Goal: Manage account settings

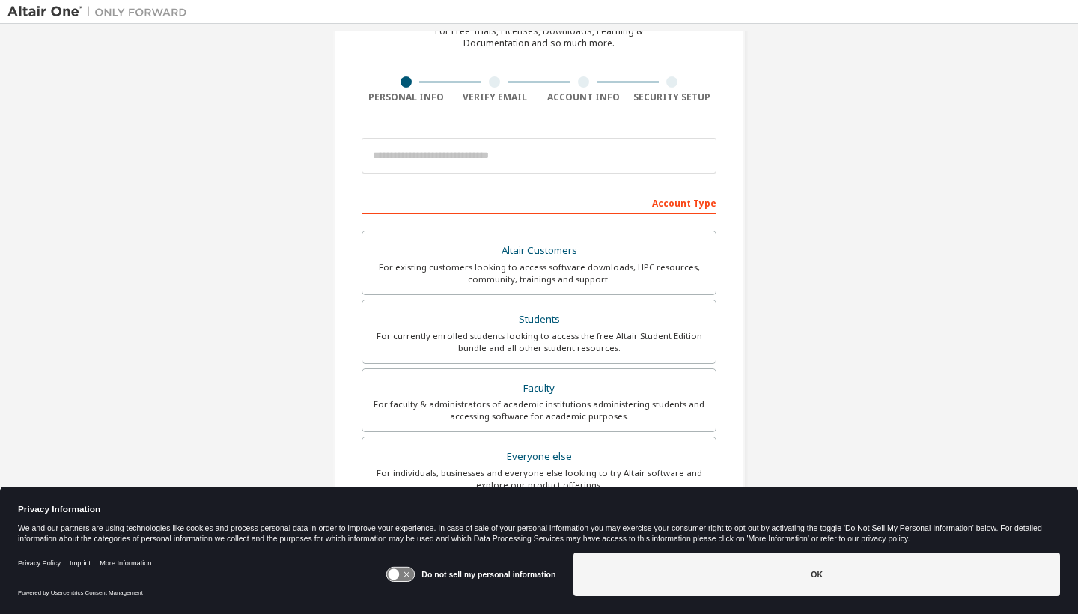
scroll to position [106, 0]
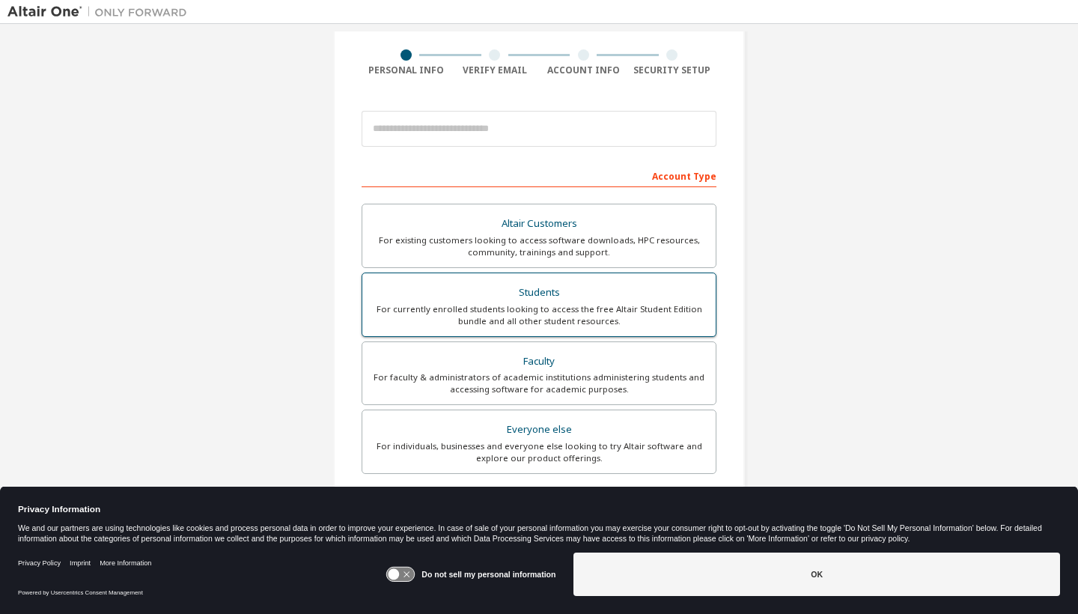
click at [561, 306] on div "For currently enrolled students looking to access the free Altair Student Editi…" at bounding box center [538, 315] width 335 height 24
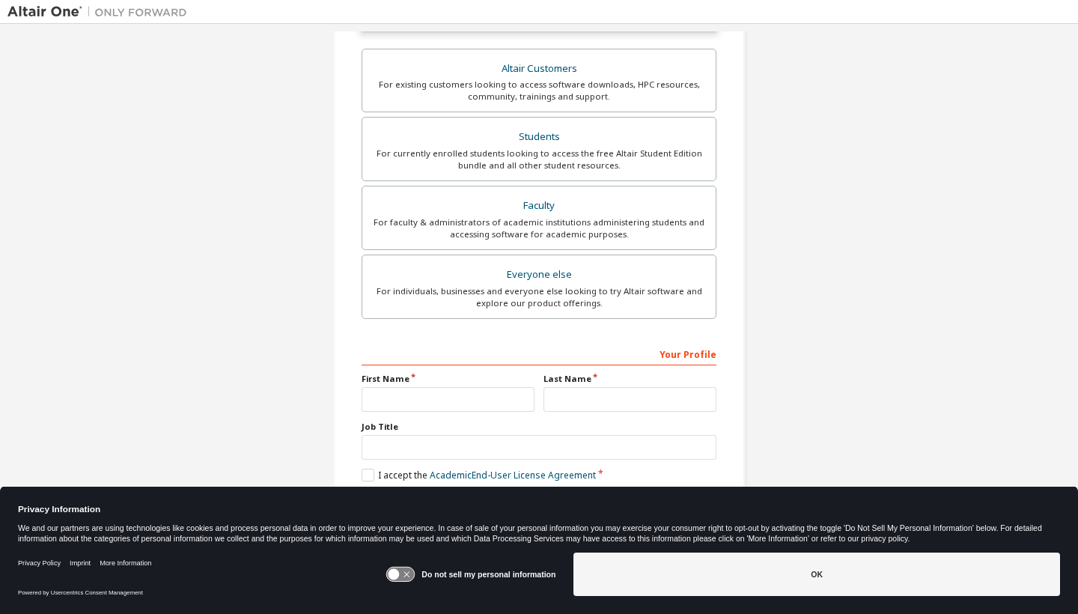
scroll to position [305, 0]
click at [513, 392] on input "text" at bounding box center [447, 399] width 173 height 25
click at [433, 394] on input "text" at bounding box center [447, 399] width 173 height 25
type input "****"
type input "**********"
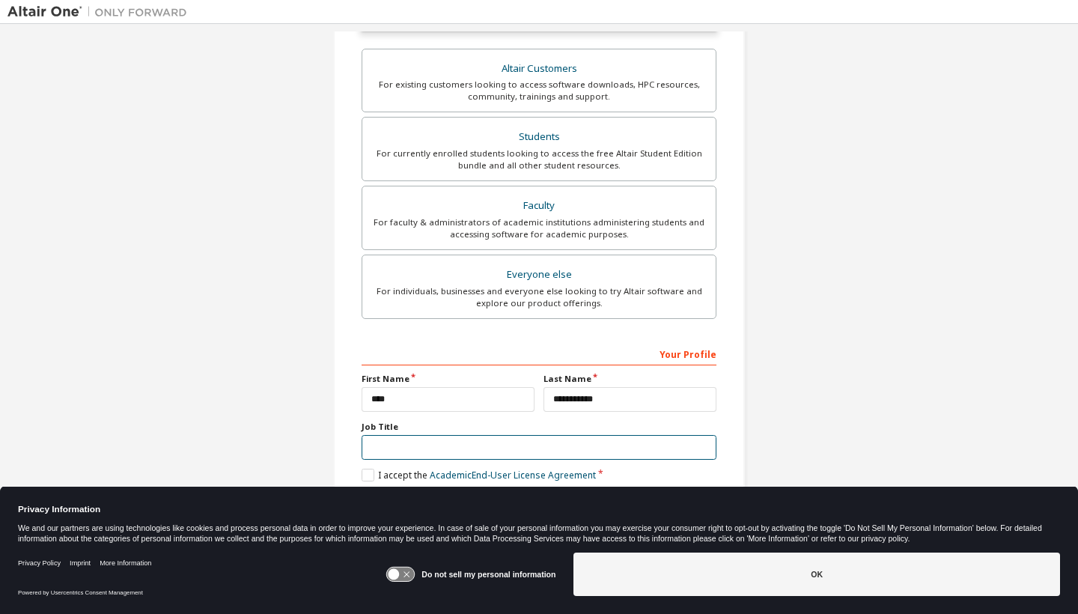
click at [546, 435] on input "text" at bounding box center [538, 447] width 355 height 25
type input "*******"
click at [367, 474] on label "I accept the Academic End-User License Agreement" at bounding box center [478, 474] width 234 height 13
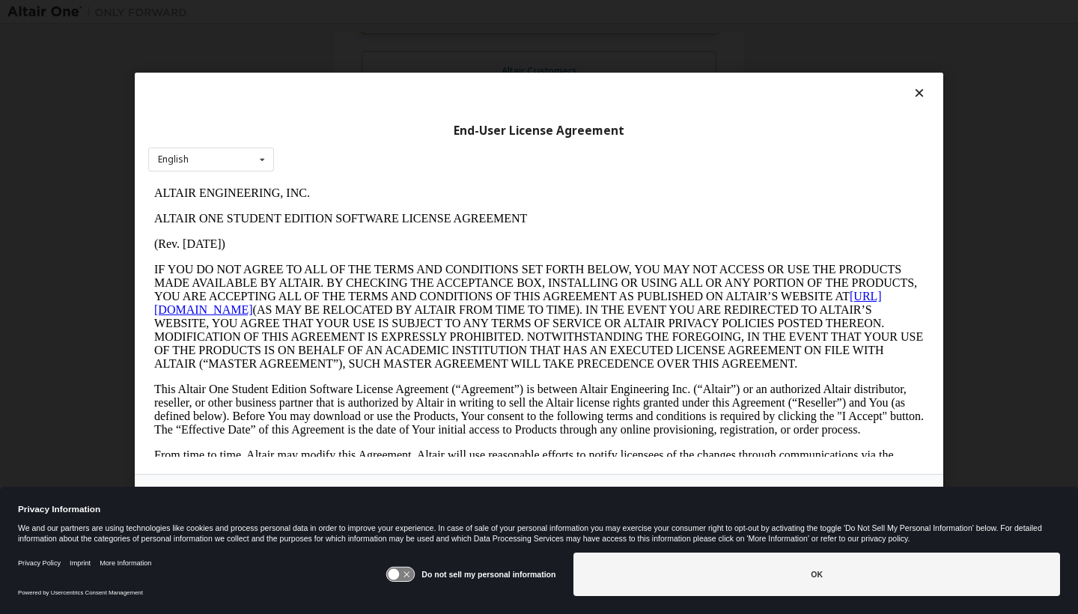
scroll to position [0, 0]
click at [740, 600] on div "Do not sell my personal information OK" at bounding box center [722, 575] width 674 height 58
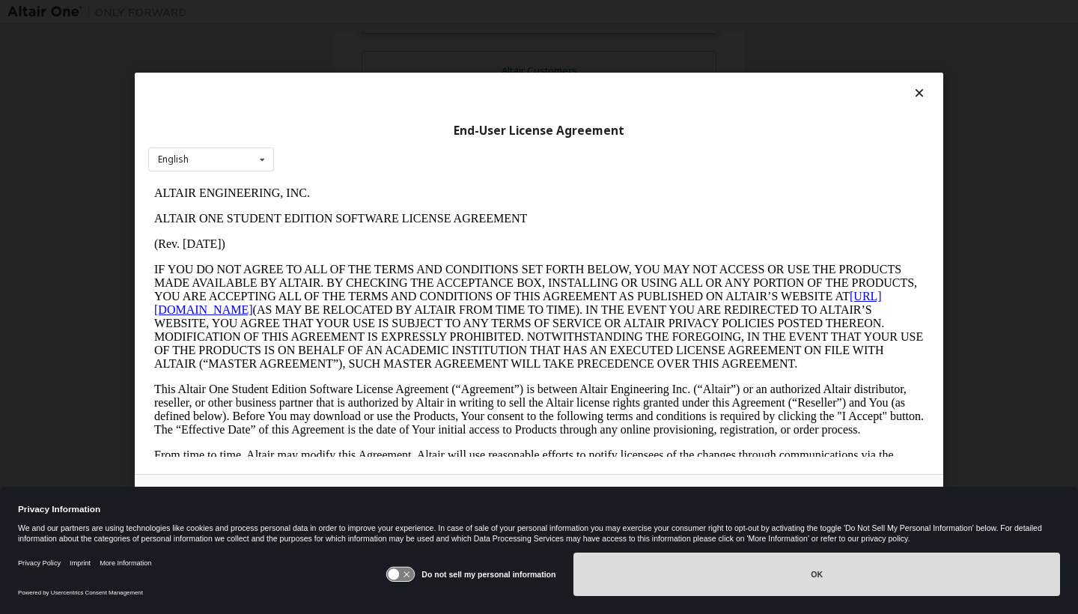
click at [734, 569] on button "OK" at bounding box center [816, 573] width 486 height 43
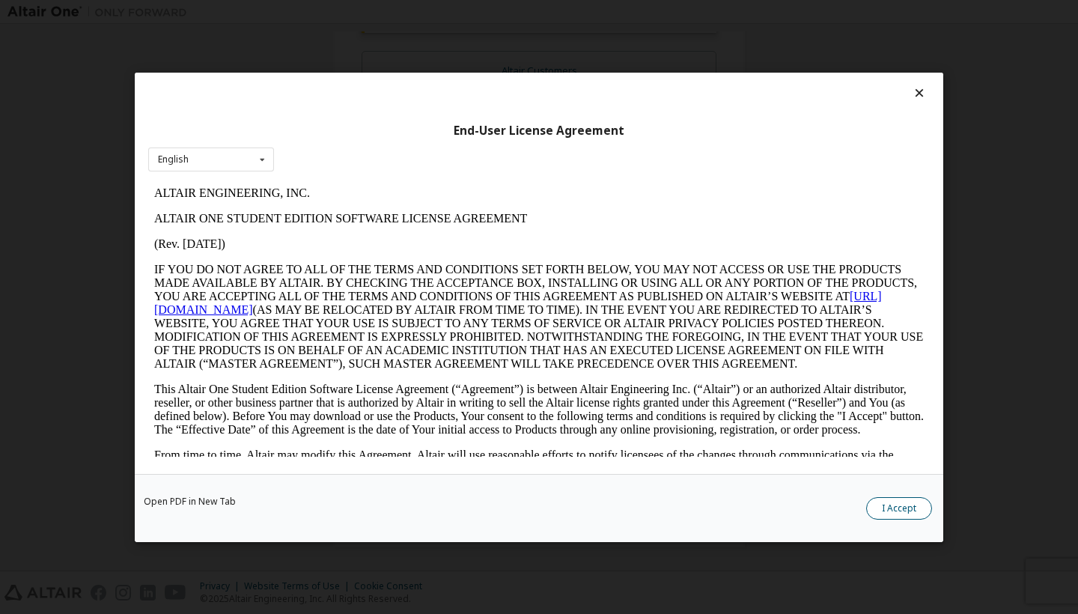
click at [905, 499] on button "I Accept" at bounding box center [899, 508] width 66 height 22
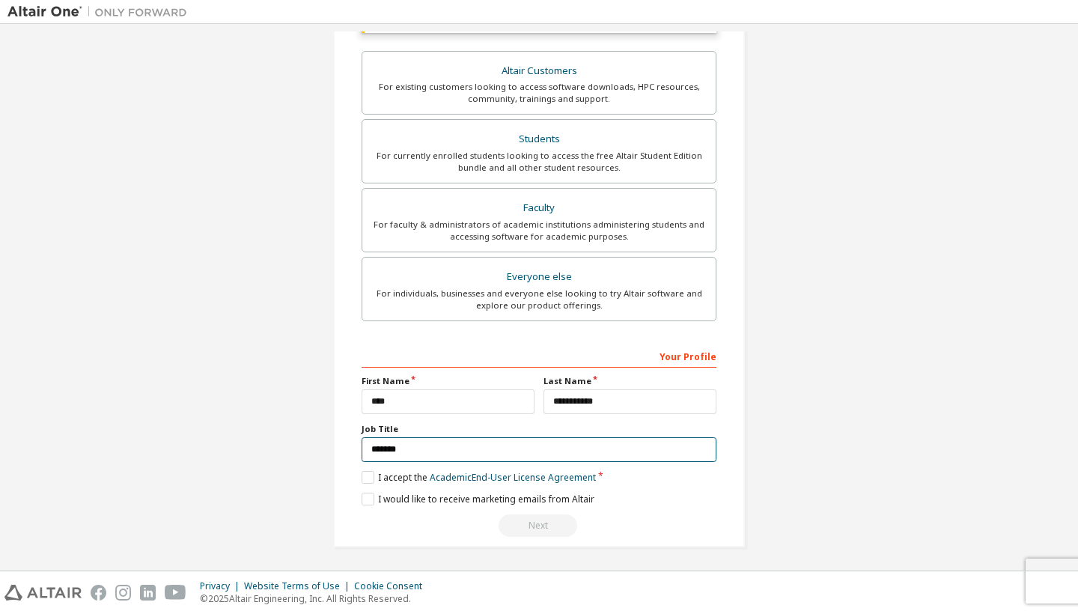
click at [568, 457] on input "*******" at bounding box center [538, 449] width 355 height 25
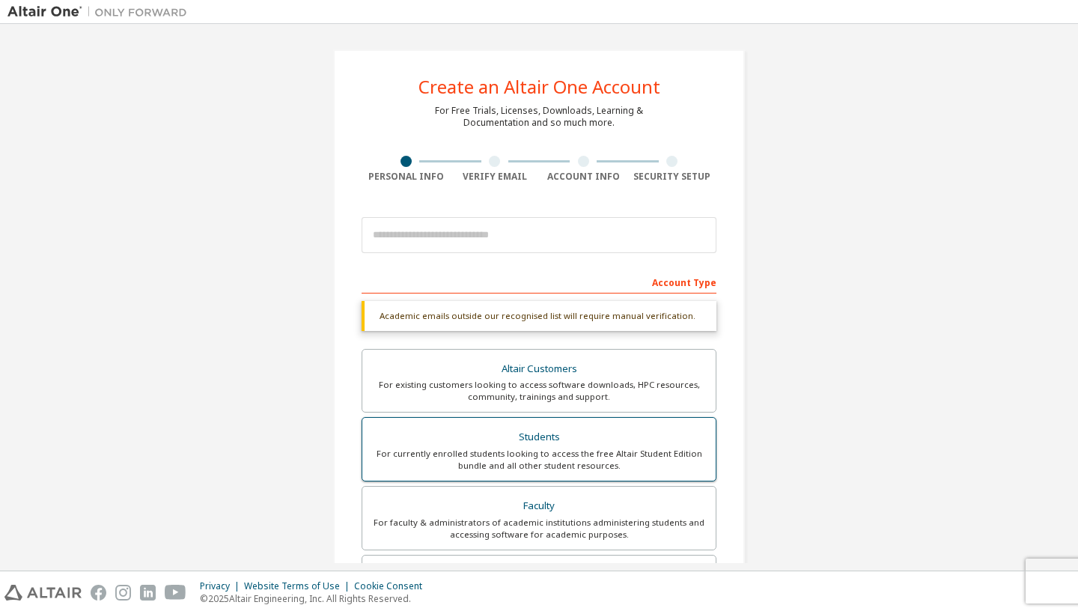
scroll to position [28, 0]
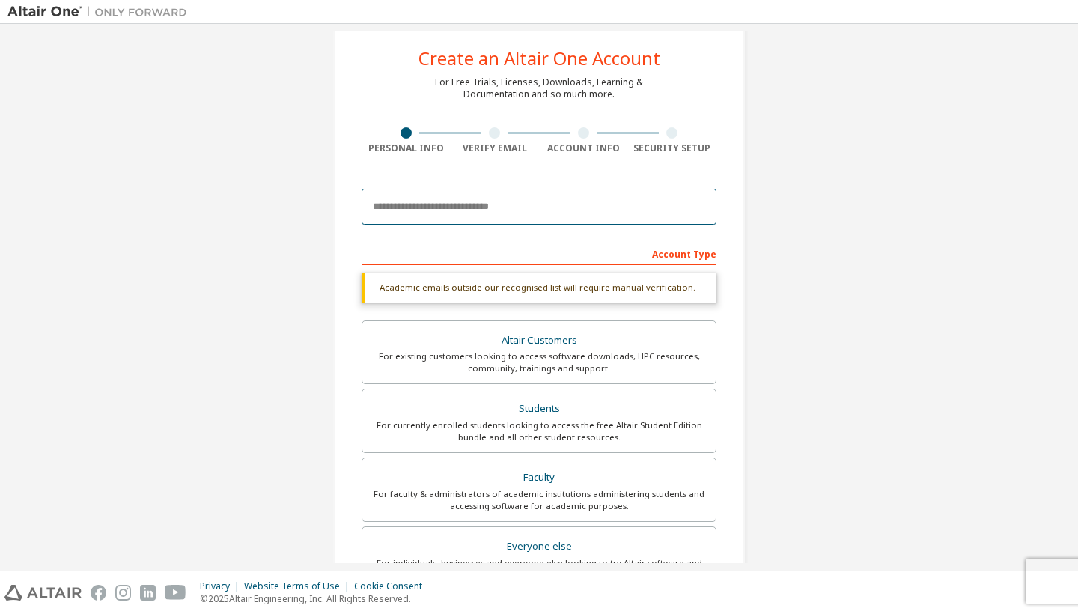
click at [618, 197] on input "email" at bounding box center [538, 207] width 355 height 36
type input "**********"
click at [928, 286] on div "**********" at bounding box center [538, 418] width 1063 height 831
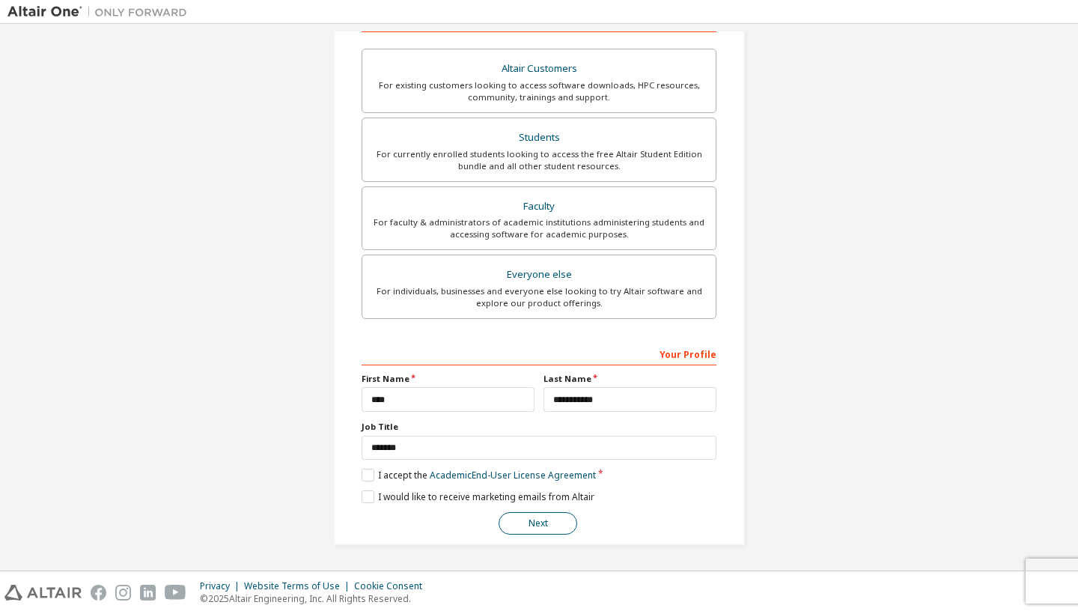
scroll to position [260, 0]
click at [535, 522] on button "Next" at bounding box center [537, 524] width 79 height 22
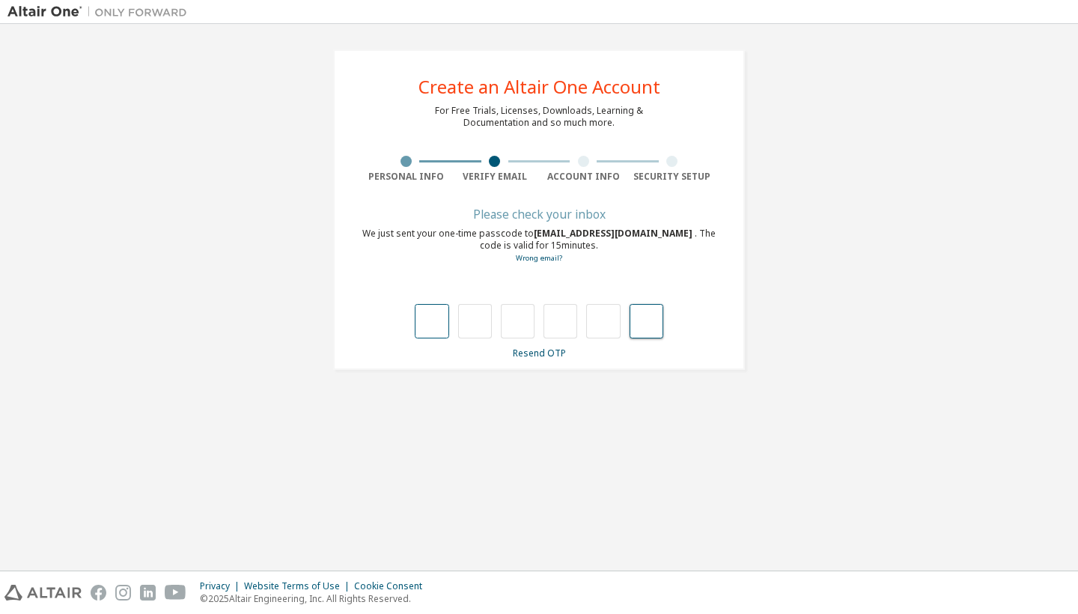
paste input "*"
type input "*"
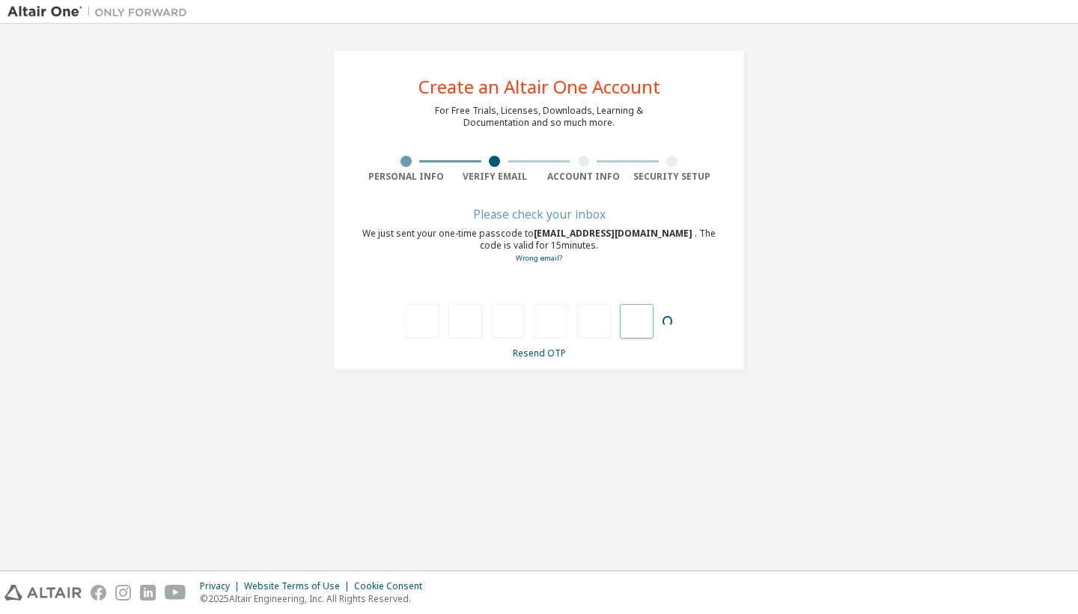
type input "*"
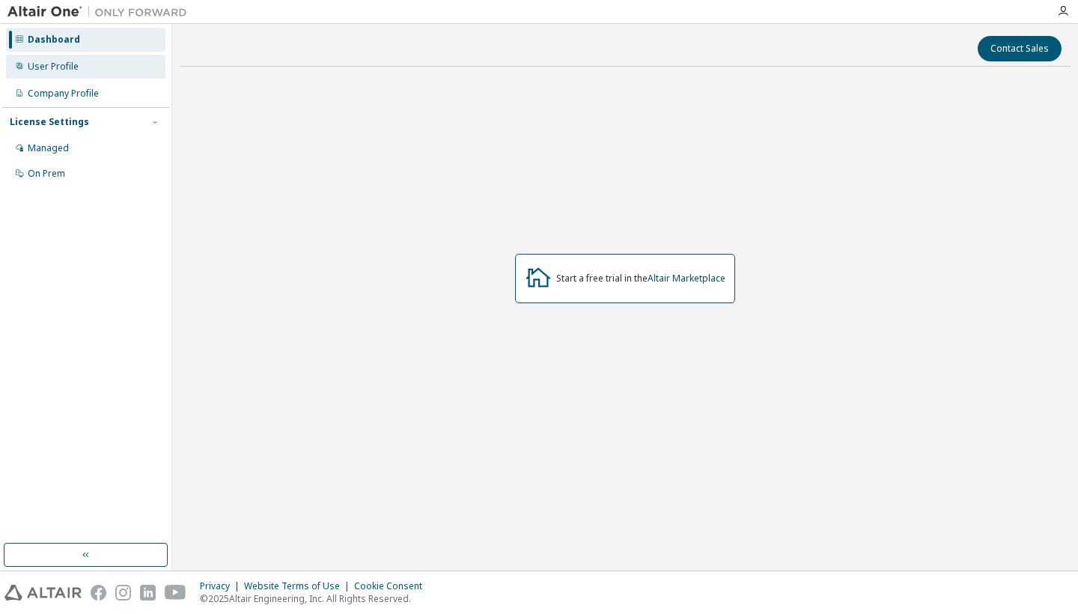
click at [118, 70] on div "User Profile" at bounding box center [85, 67] width 159 height 24
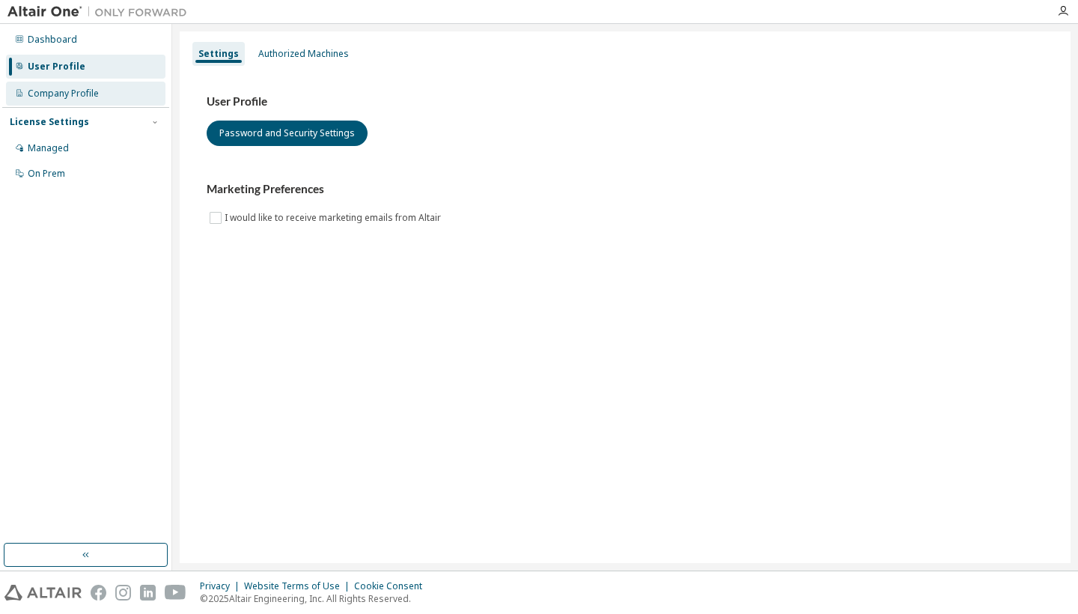
click at [120, 99] on div "Company Profile" at bounding box center [85, 94] width 159 height 24
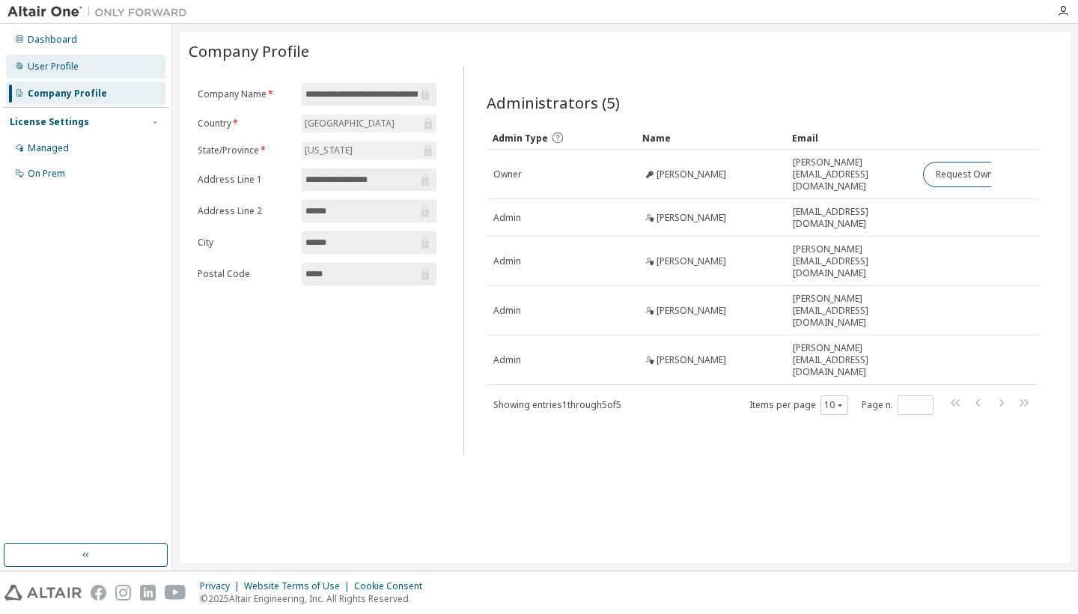
click at [81, 61] on div "User Profile" at bounding box center [85, 67] width 159 height 24
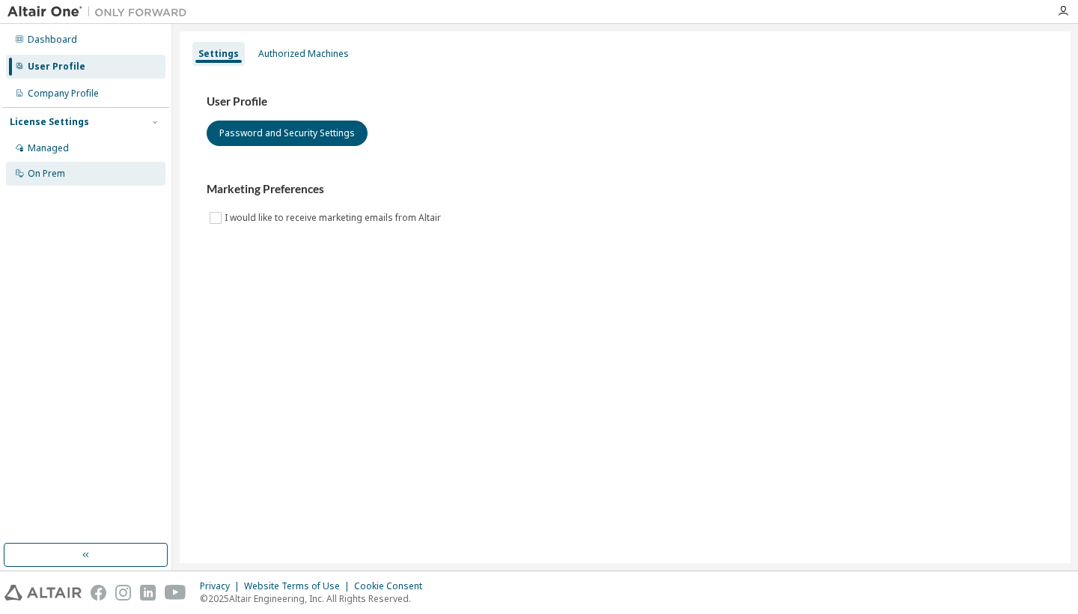
click at [69, 164] on div "On Prem" at bounding box center [85, 174] width 159 height 24
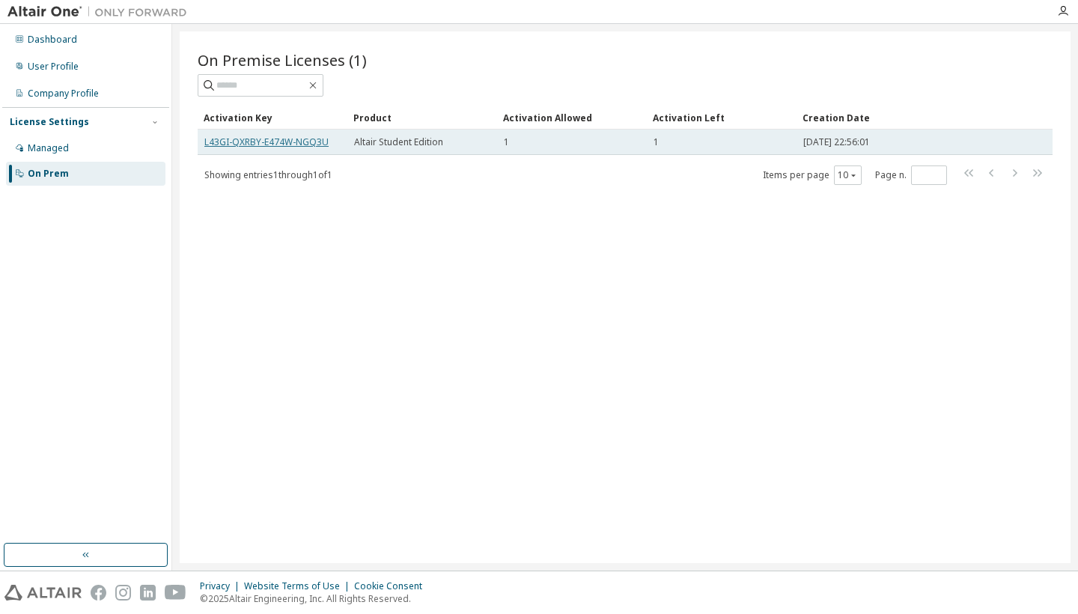
click at [318, 145] on link "L43GI-QXRBY-E474W-NGQ3U" at bounding box center [266, 141] width 124 height 13
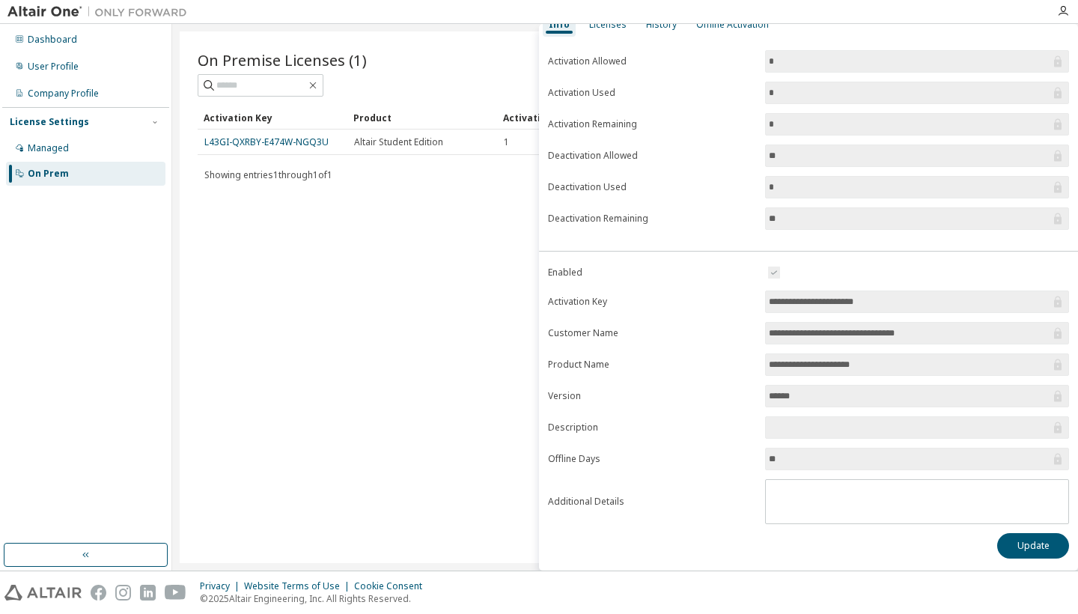
scroll to position [76, 0]
click at [810, 424] on input "text" at bounding box center [909, 427] width 281 height 15
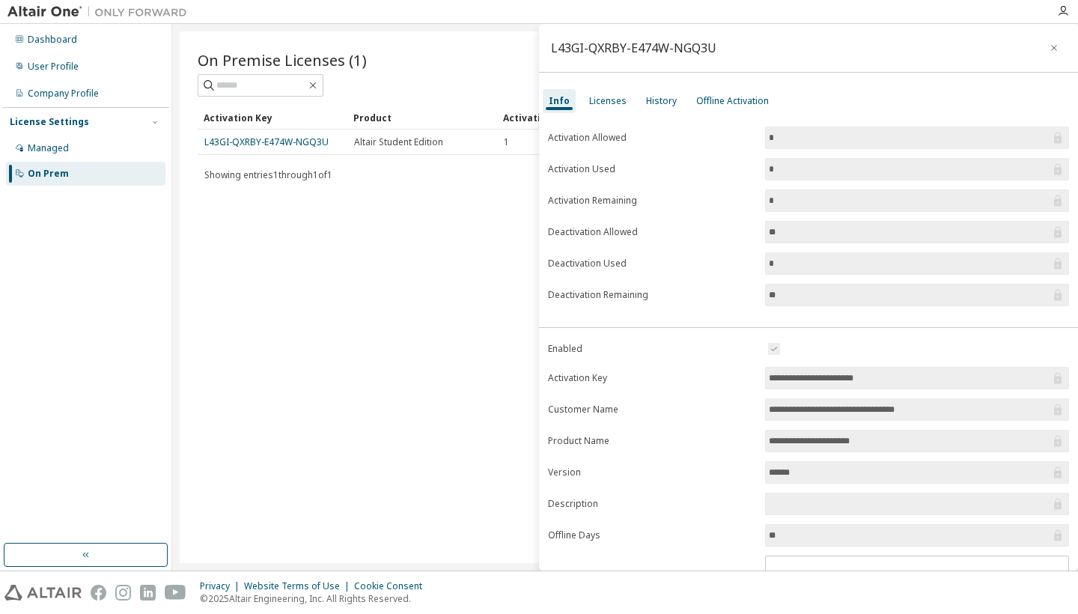
scroll to position [0, 0]
click at [589, 95] on div "Licenses" at bounding box center [607, 101] width 37 height 12
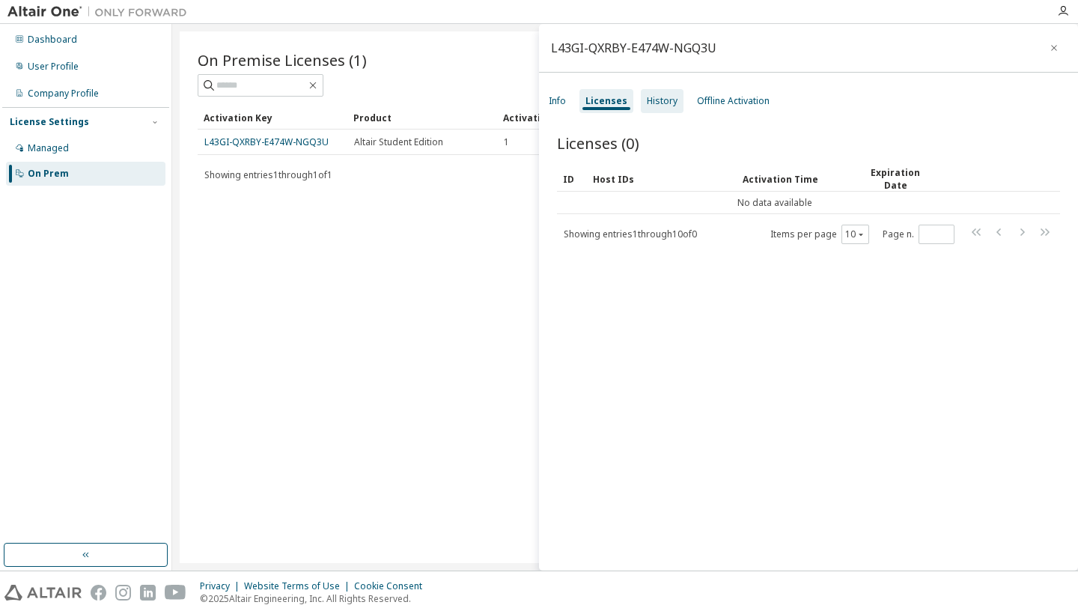
click at [659, 101] on div "History" at bounding box center [662, 101] width 31 height 12
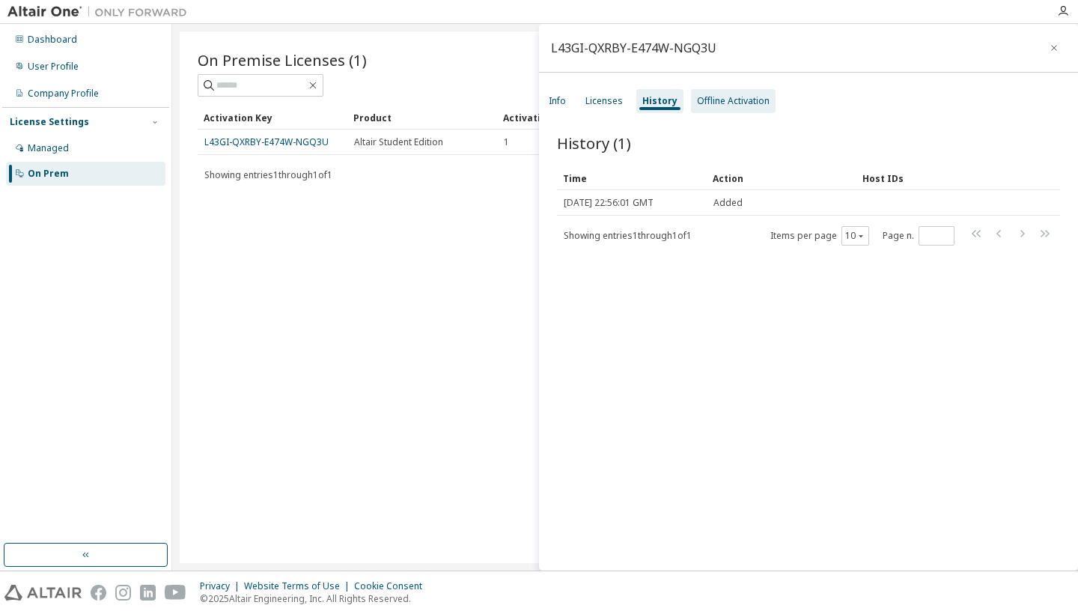
click at [756, 106] on div "Offline Activation" at bounding box center [733, 101] width 73 height 12
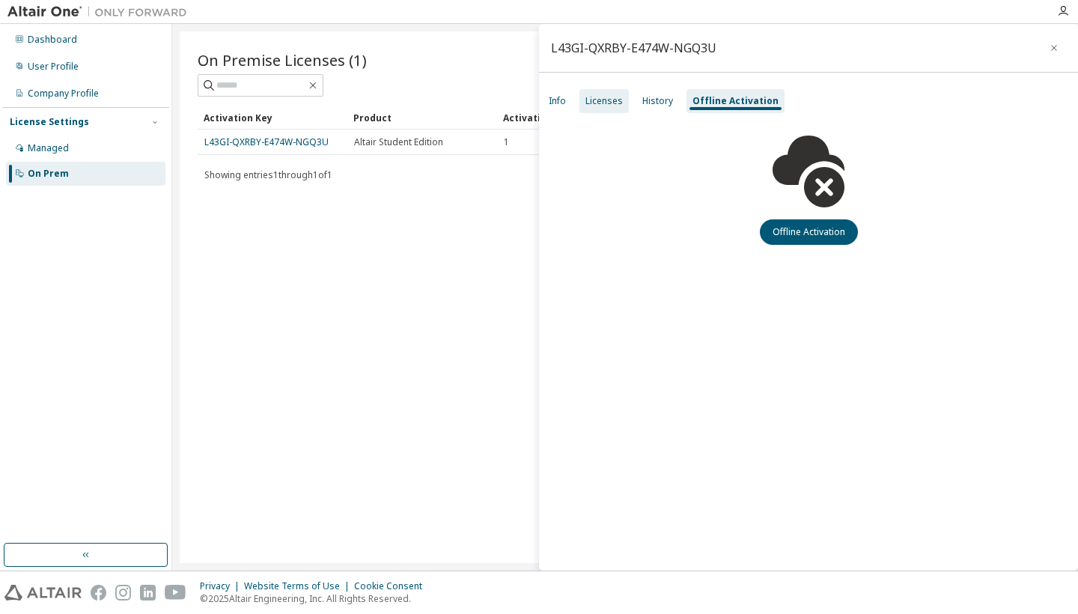
click at [602, 94] on div "Licenses" at bounding box center [603, 101] width 49 height 24
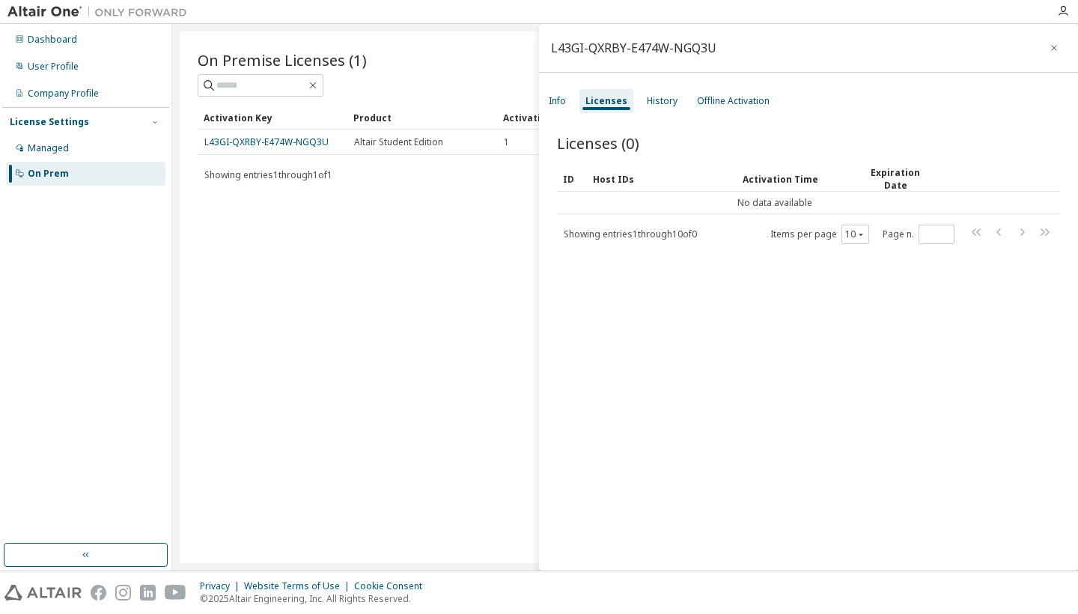
click at [432, 249] on div "On Premise Licenses (1) Clear Load Save Save As Field Operator Value Select fil…" at bounding box center [625, 296] width 890 height 531
click at [133, 153] on div "Managed" at bounding box center [85, 148] width 159 height 24
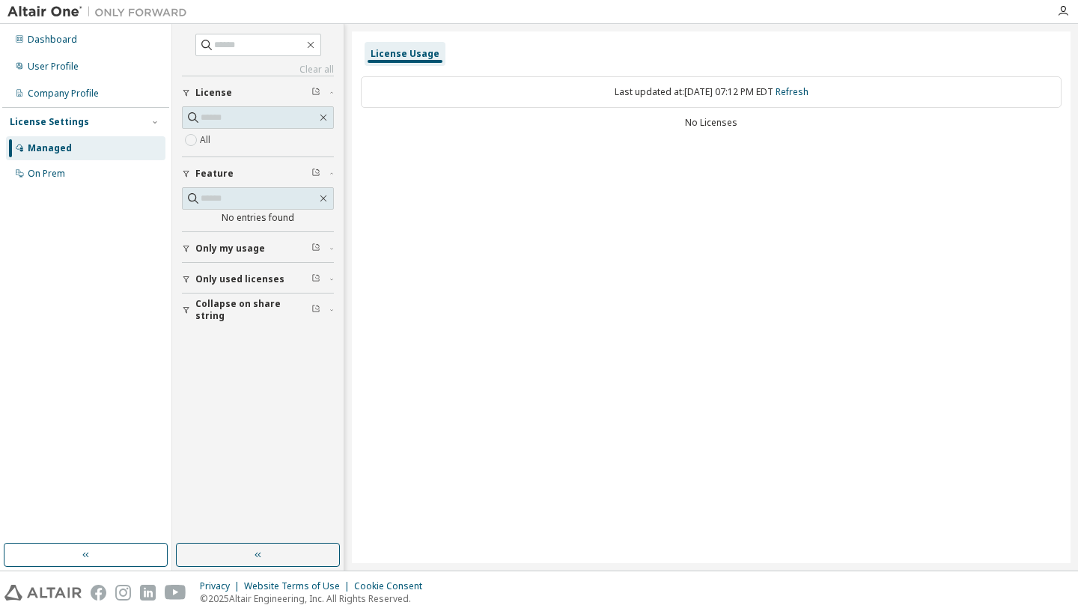
click at [321, 249] on div "Only my usage" at bounding box center [262, 248] width 134 height 12
click at [320, 318] on div "Only used licenses" at bounding box center [262, 323] width 134 height 12
click at [284, 396] on span "Collapse on share string" at bounding box center [253, 397] width 116 height 24
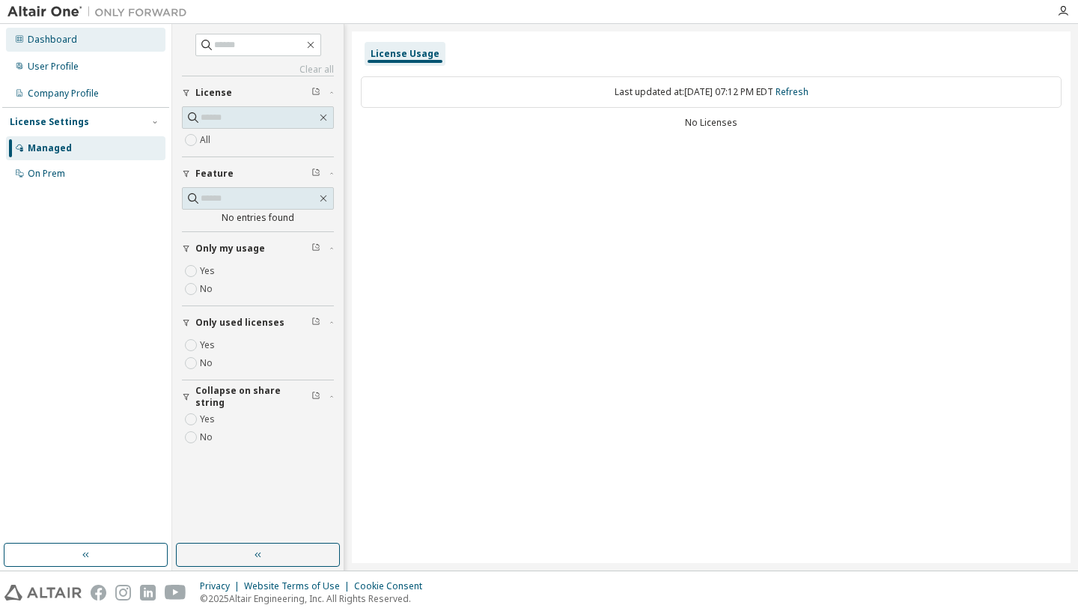
click at [74, 40] on div "Dashboard" at bounding box center [52, 40] width 49 height 12
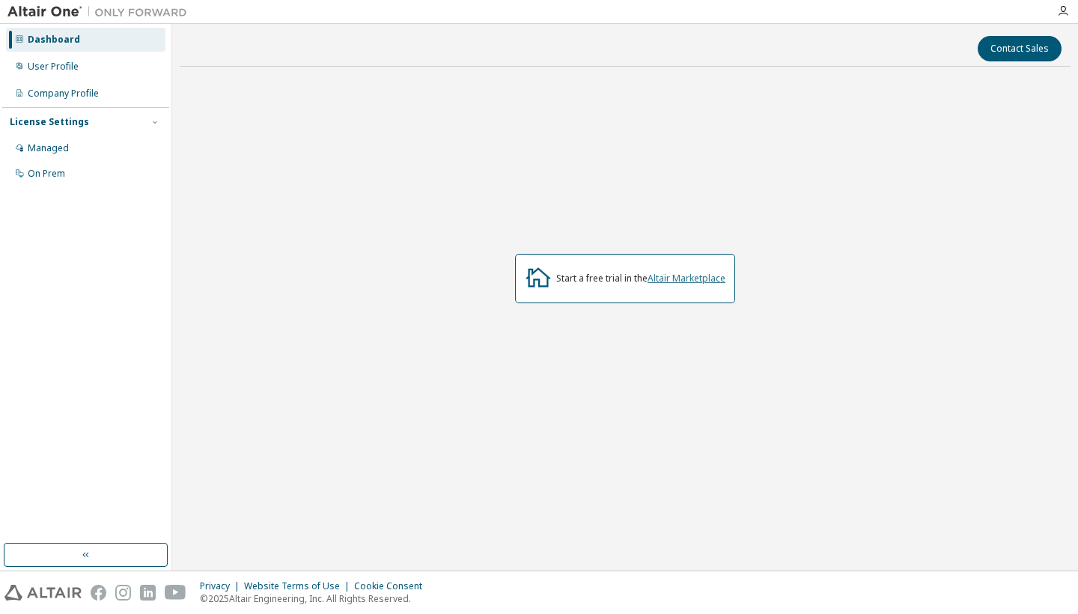
click at [687, 281] on link "Altair Marketplace" at bounding box center [686, 278] width 78 height 13
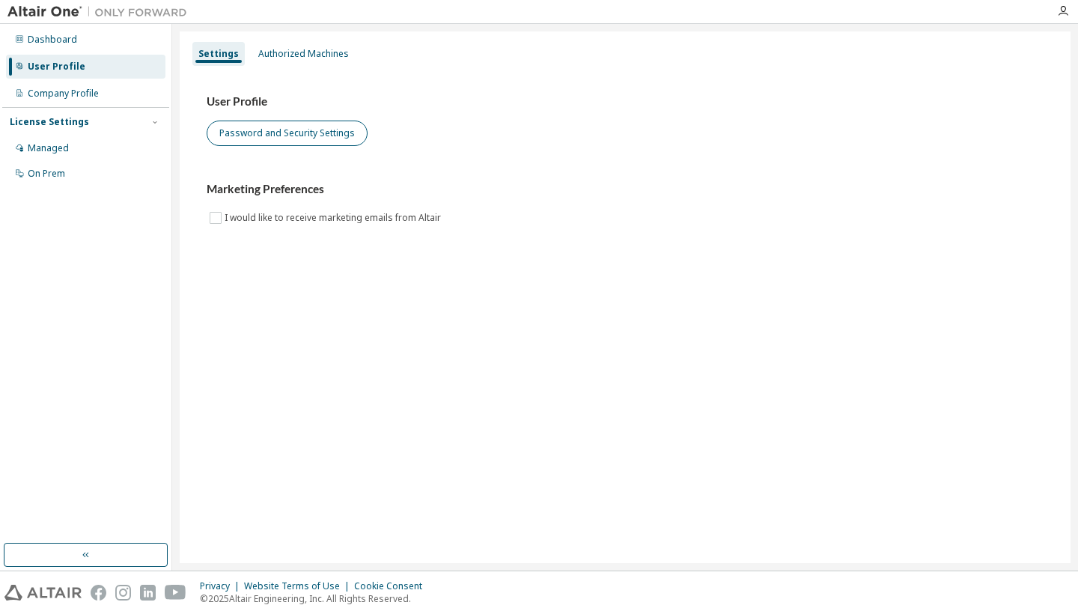
click at [298, 125] on button "Password and Security Settings" at bounding box center [287, 132] width 161 height 25
